Goal: Navigation & Orientation: Go to known website

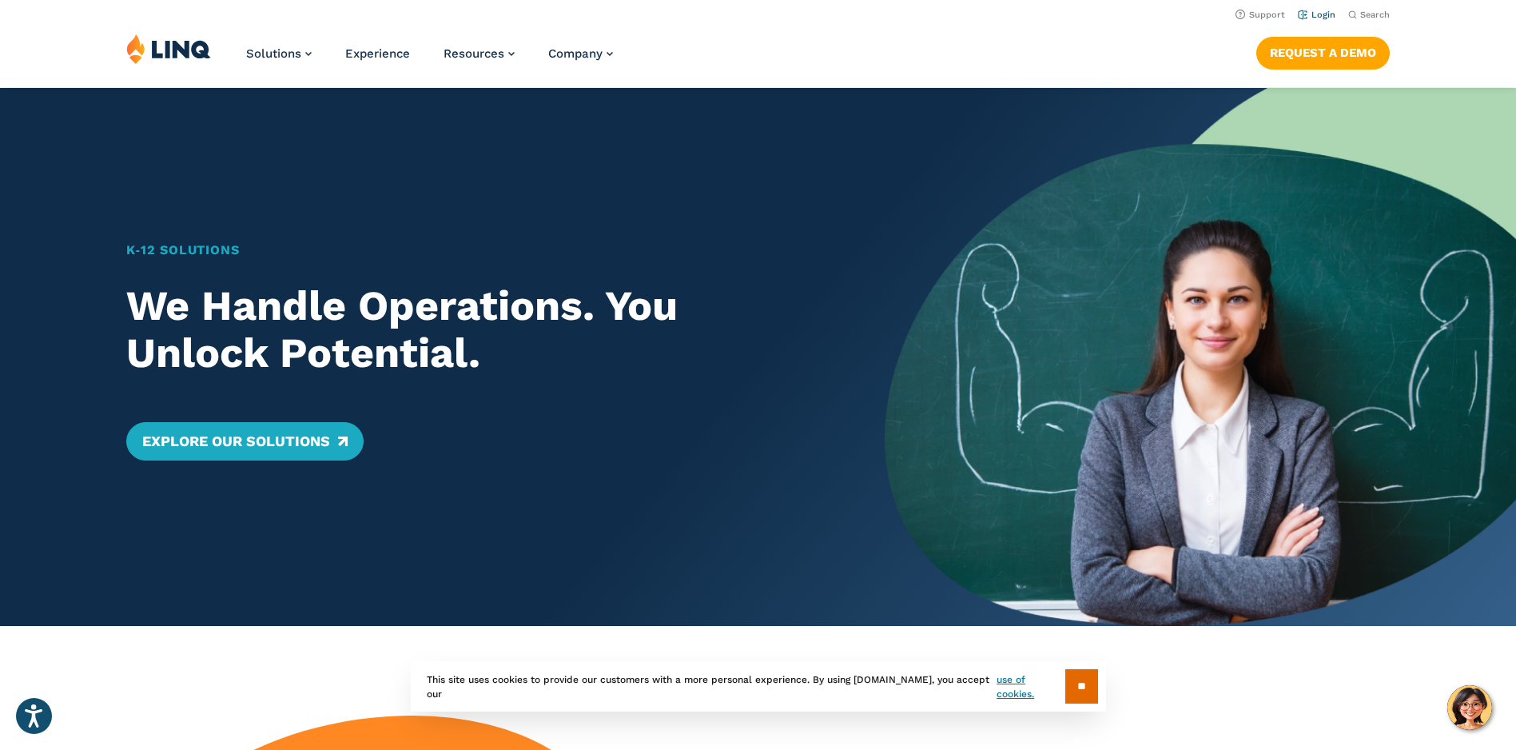
click at [1311, 11] on link "Login" at bounding box center [1317, 15] width 38 height 10
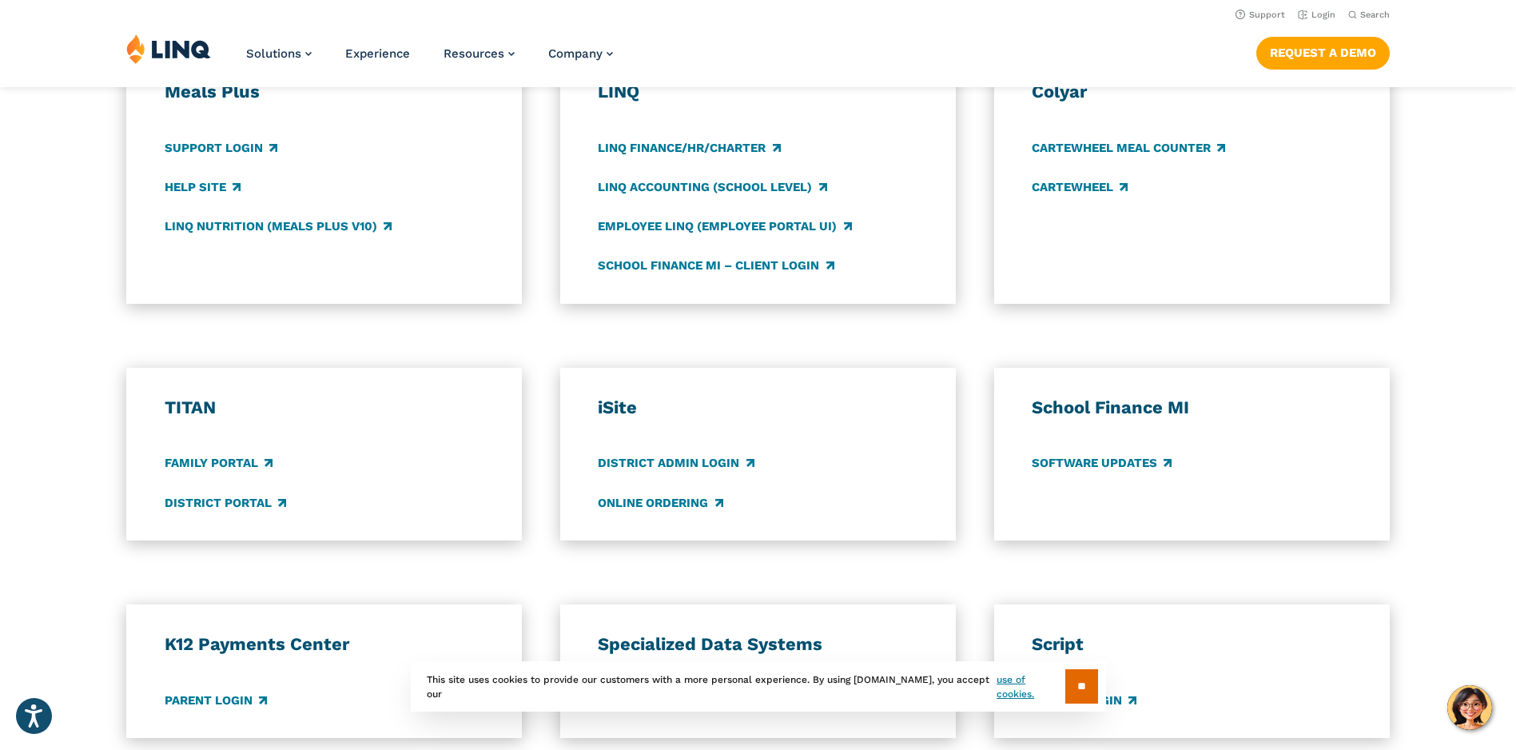
scroll to position [879, 0]
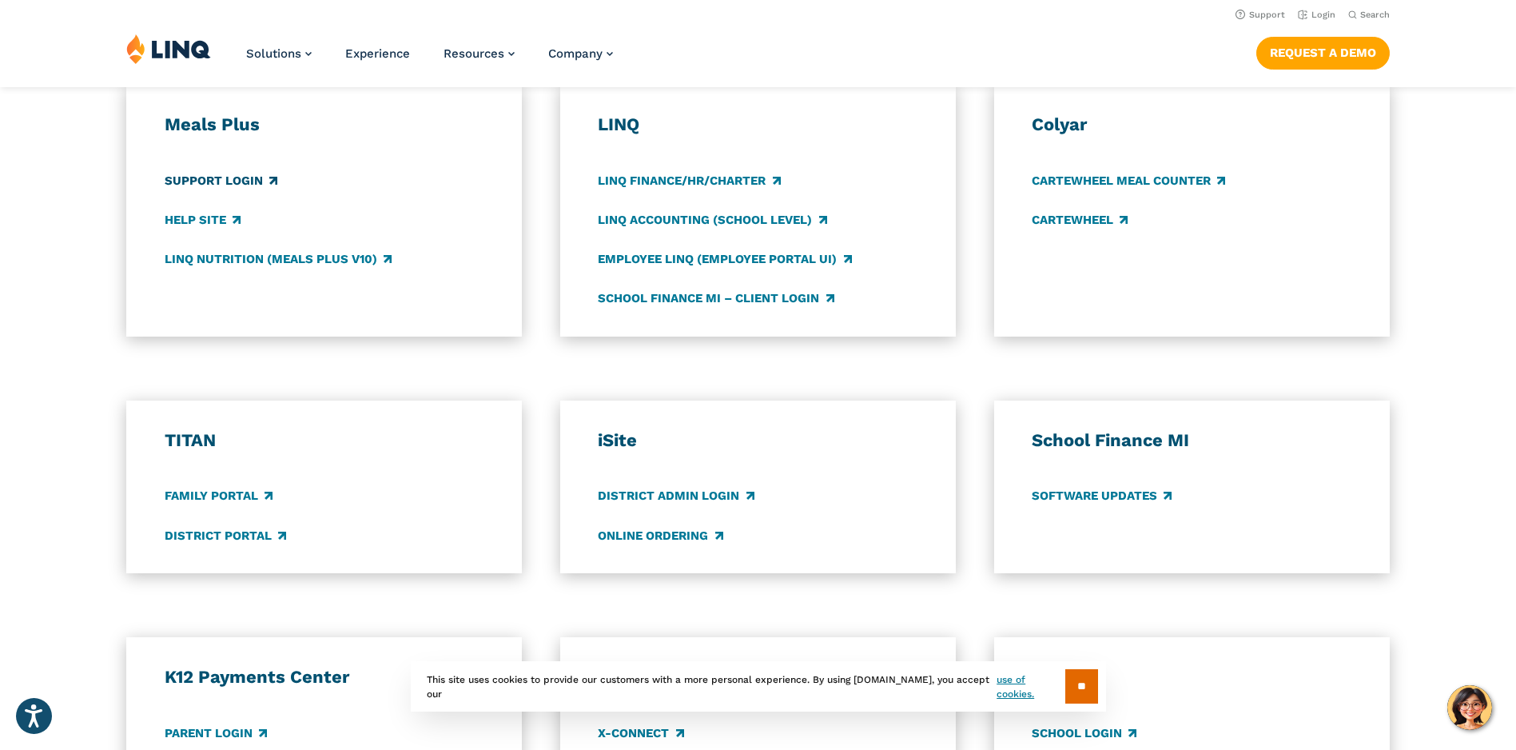
click at [221, 182] on link "Support Login" at bounding box center [221, 181] width 113 height 18
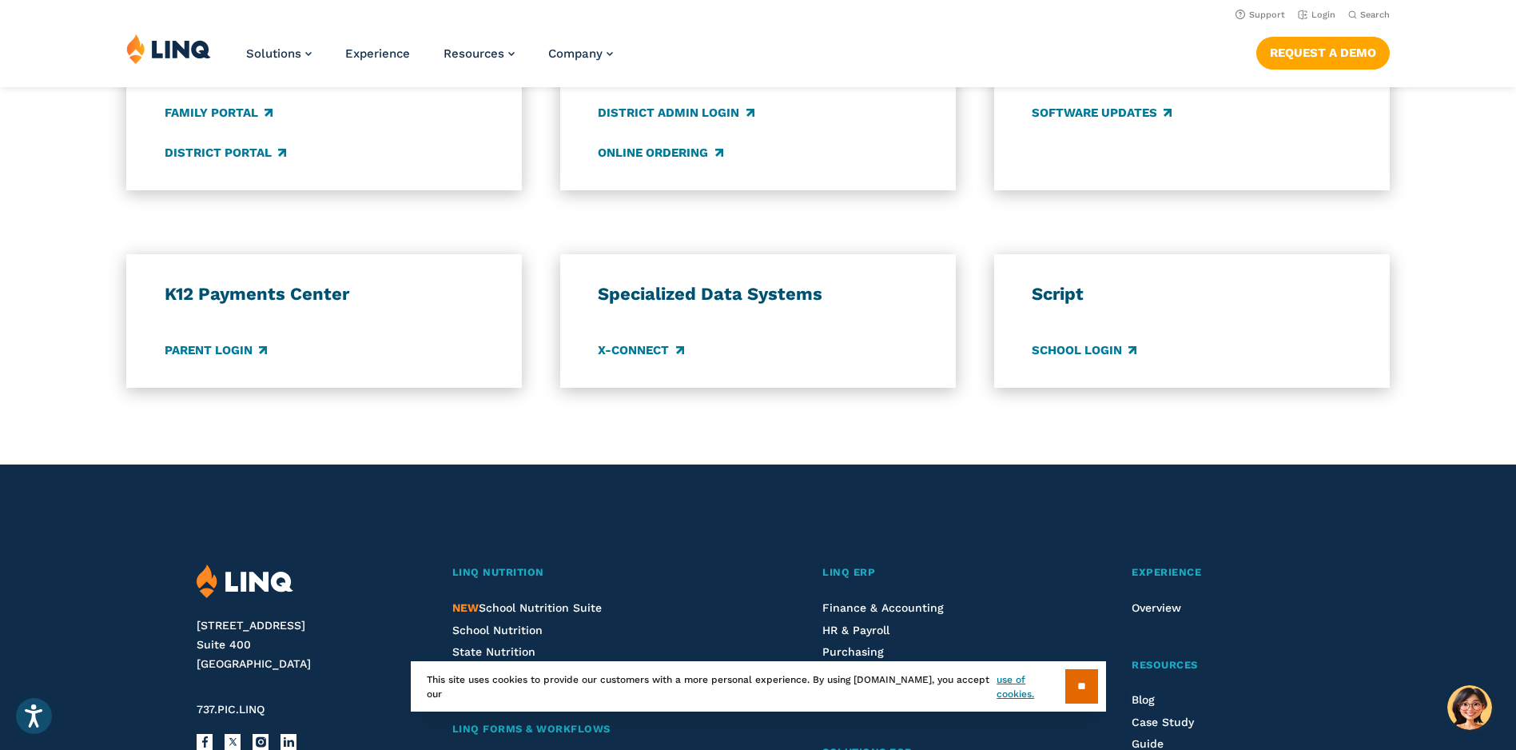
scroll to position [639, 0]
